Goal: Subscribe to service/newsletter

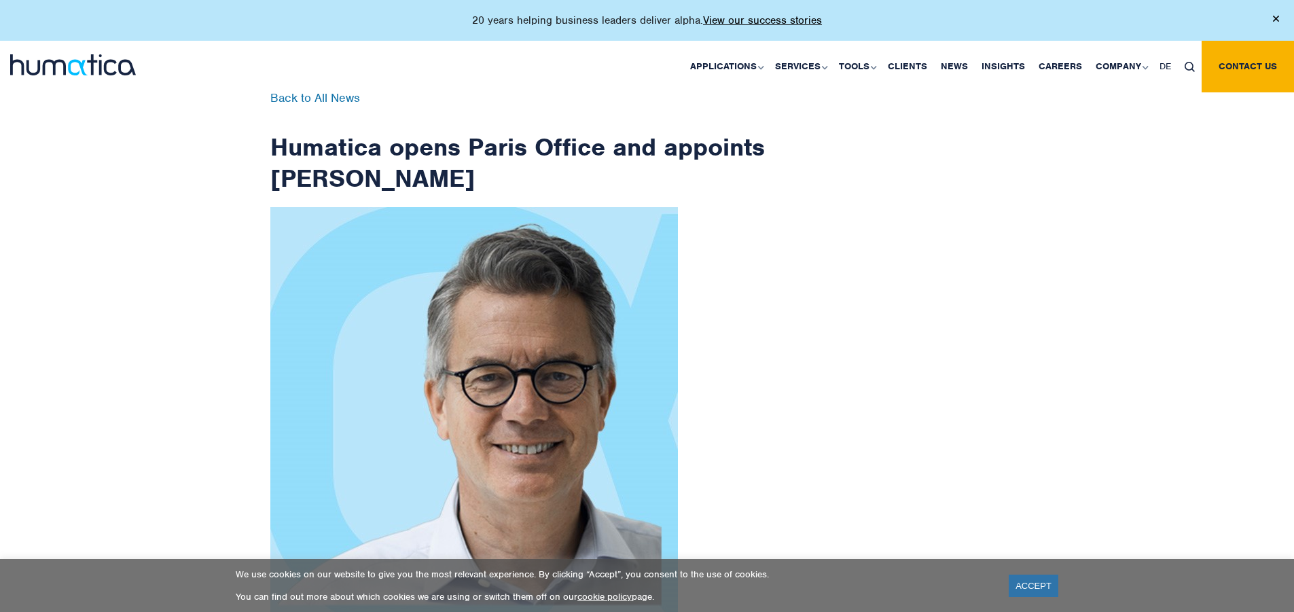
scroll to position [2166, 0]
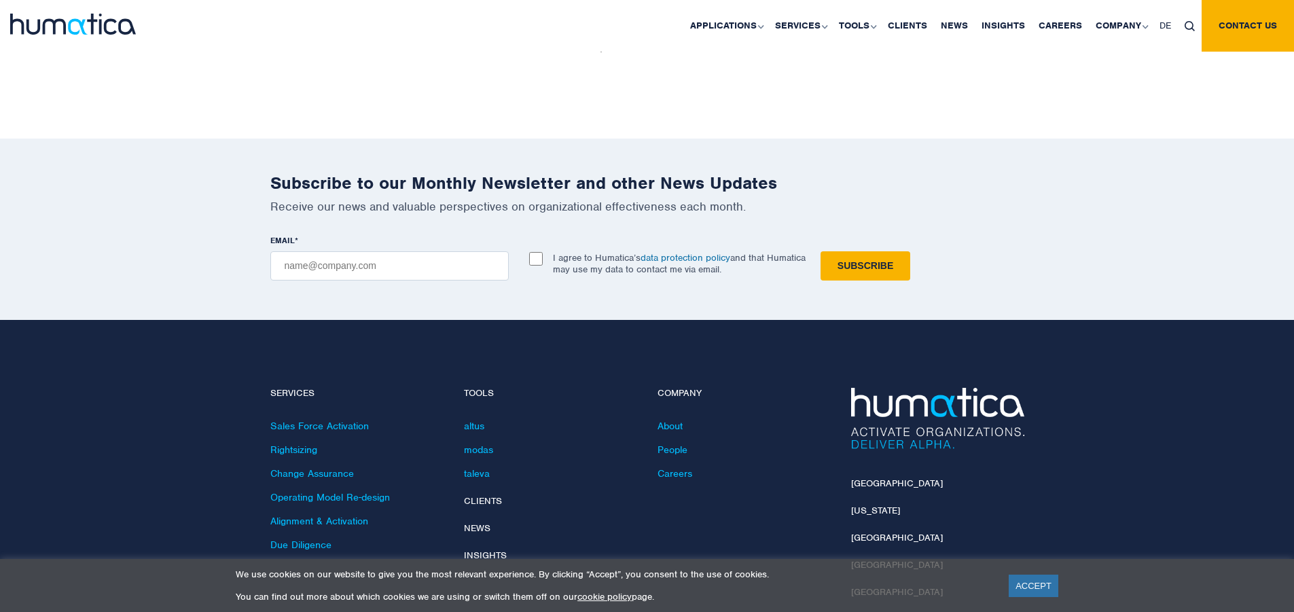
checkbox input "true"
type input "[EMAIL_ADDRESS][DOMAIN_NAME]"
click at [820, 251] on input "Subscribe" at bounding box center [865, 265] width 90 height 29
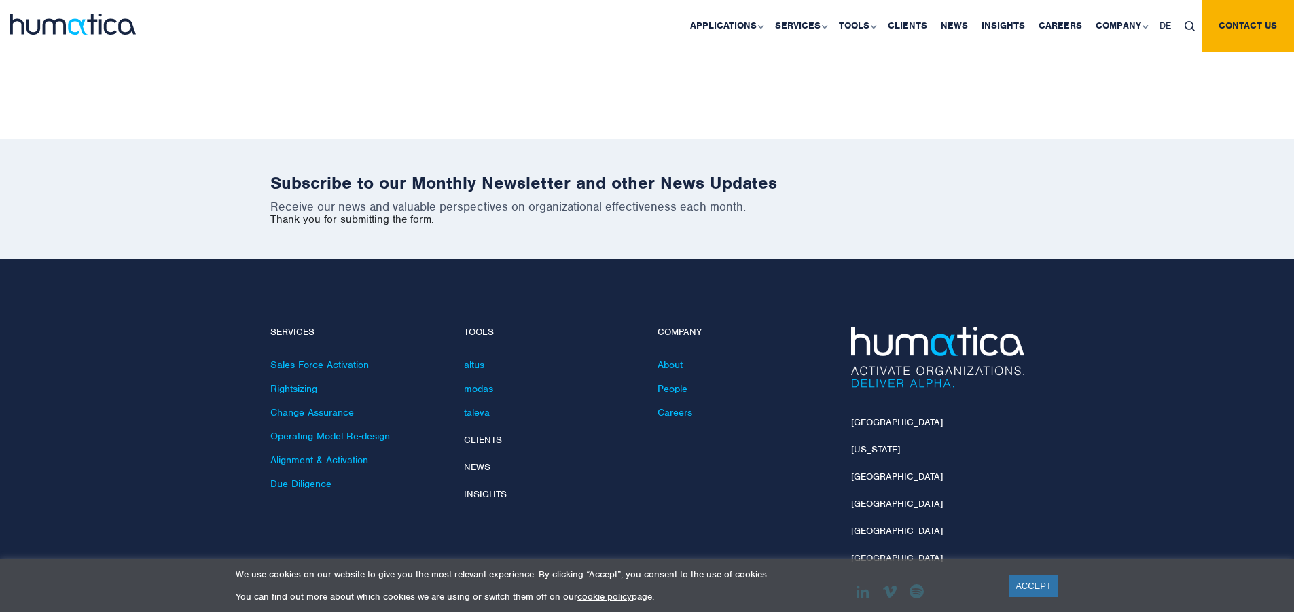
scroll to position [2105, 0]
